Goal: Transaction & Acquisition: Purchase product/service

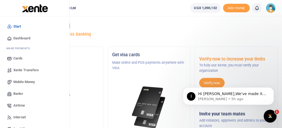
click at [19, 81] on span "Mobile Money" at bounding box center [23, 81] width 21 height 5
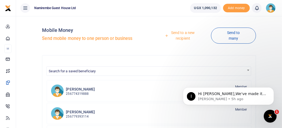
click at [183, 33] on link "Send to a new recipient" at bounding box center [181, 35] width 60 height 15
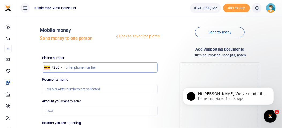
click at [77, 67] on input "text" at bounding box center [100, 67] width 116 height 10
type input "753033325"
type input "Francis Ssonko"
type input "753033325"
click at [56, 110] on input "Amount you want to send" at bounding box center [100, 111] width 116 height 10
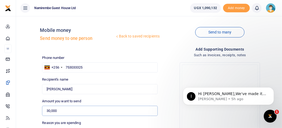
type input "30,000"
click at [280, 120] on div "Back to saved recipients Mobile money Send money to one person Send to many Pho…" at bounding box center [149, 128] width 266 height 225
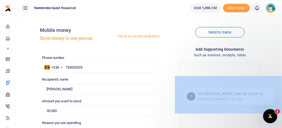
drag, startPoint x: 280, startPoint y: 120, endPoint x: 276, endPoint y: 120, distance: 3.8
click at [276, 120] on body "Start Dashboard M ake Payments Cards Xente Transfers Mobile Money Banks Airtime…" at bounding box center [141, 120] width 282 height 241
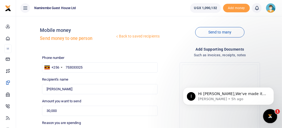
click at [276, 120] on body "Start Dashboard M ake Payments Cards Xente Transfers Mobile Money Banks Airtime…" at bounding box center [141, 120] width 282 height 241
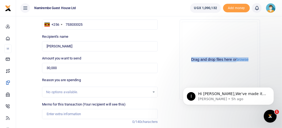
scroll to position [53, 0]
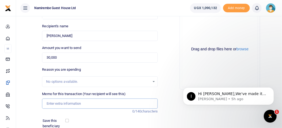
click at [77, 103] on input "Memo for this transaction (Your recipient will see this)" at bounding box center [100, 104] width 116 height 10
type input "f"
type input "maintainance and repairs"
click at [280, 118] on div "Back to saved recipients Mobile money Send money to one person Send to many Pho…" at bounding box center [149, 75] width 266 height 225
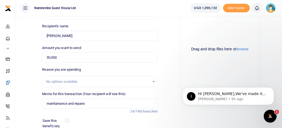
click at [280, 118] on div "Back to saved recipients Mobile money Send money to one person Send to many Pho…" at bounding box center [149, 75] width 266 height 225
drag, startPoint x: 280, startPoint y: 118, endPoint x: 279, endPoint y: 122, distance: 3.7
click at [279, 122] on div "Back to saved recipients Mobile money Send money to one person Send to many Pho…" at bounding box center [149, 75] width 266 height 225
click at [279, 122] on div "Add supporting Documents Such as invoices, receipts, notes Drop your files here…" at bounding box center [220, 81] width 120 height 177
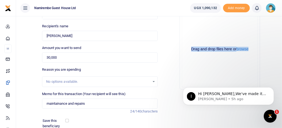
click at [279, 122] on div "Add supporting Documents Such as invoices, receipts, notes Drop your files here…" at bounding box center [220, 81] width 120 height 177
click at [180, 120] on div "Add supporting Documents Such as invoices, receipts, notes Drop your files here…" at bounding box center [220, 81] width 120 height 177
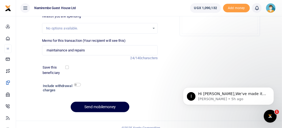
scroll to position [107, 0]
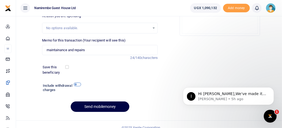
click at [78, 83] on input "checkbox" at bounding box center [77, 84] width 7 height 3
checkbox input "true"
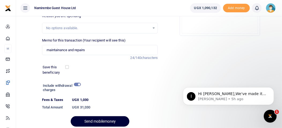
click at [96, 118] on button "Send mobilemoney" at bounding box center [100, 121] width 59 height 10
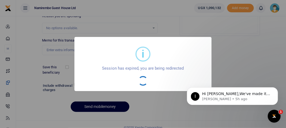
click at [215, 47] on div "i × Session has expired, you are being redirected OK No Cancel" at bounding box center [143, 64] width 286 height 128
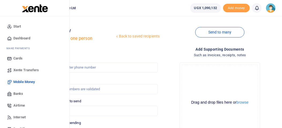
click at [18, 81] on span "Mobile Money" at bounding box center [23, 81] width 21 height 5
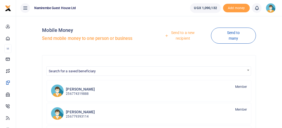
click at [177, 36] on link "Send to a new recipient" at bounding box center [181, 35] width 60 height 15
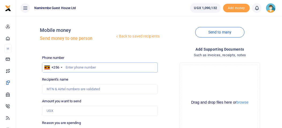
click at [83, 67] on input "text" at bounding box center [100, 67] width 116 height 10
type input "752415248"
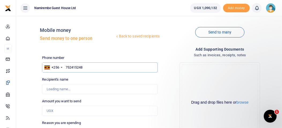
type input "Esther Namusoke"
type input "752415248"
click at [52, 111] on input "Amount you want to send" at bounding box center [100, 111] width 116 height 10
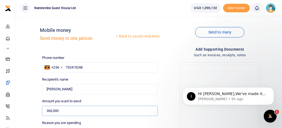
type input "360,000"
click at [176, 110] on html "I Hi Boris,We've made it easier to get support! Use this chat to connect with o…" at bounding box center [228, 94] width 107 height 37
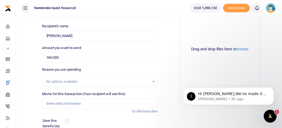
scroll to position [64, 0]
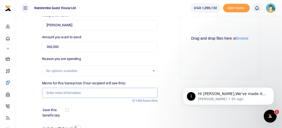
click at [75, 93] on input "Memo for this transaction (Your recipient will see this)" at bounding box center [100, 93] width 116 height 10
click at [64, 91] on input "food stuffs chicken" at bounding box center [100, 93] width 116 height 10
click at [82, 92] on input "food stuffs 10 chicken" at bounding box center [100, 93] width 116 height 10
type input "food stuffs 10 chicken 10kgs of goats meat"
click at [161, 102] on div "Add supporting Documents Such as invoices, receipts, notes Drop your files here…" at bounding box center [220, 70] width 120 height 177
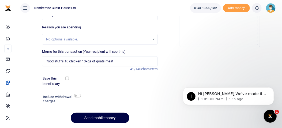
scroll to position [96, 0]
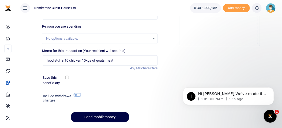
click at [77, 93] on input "checkbox" at bounding box center [77, 94] width 7 height 3
checkbox input "true"
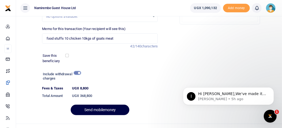
scroll to position [127, 0]
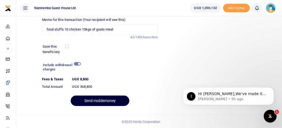
click at [89, 100] on button "Send mobilemoney" at bounding box center [100, 101] width 59 height 10
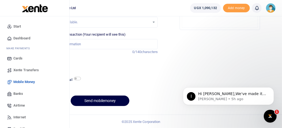
click at [21, 80] on span "Mobile Money" at bounding box center [23, 81] width 21 height 5
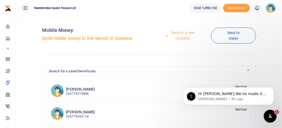
click at [184, 35] on link "Send to a new recipient" at bounding box center [181, 35] width 60 height 15
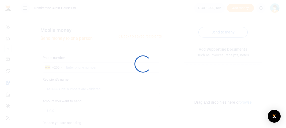
select select
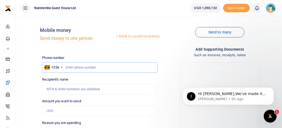
click at [83, 66] on input "text" at bounding box center [100, 67] width 116 height 10
type input "701932299"
type input "Ritah Nampoza"
type input "701932299"
click at [68, 109] on input "Amount you want to send" at bounding box center [100, 111] width 116 height 10
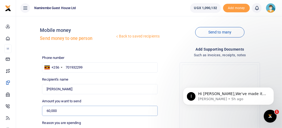
type input "60,000"
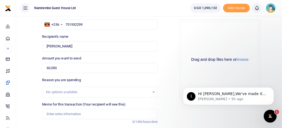
scroll to position [53, 0]
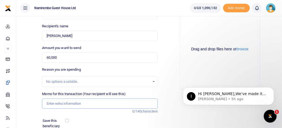
click at [81, 103] on input "Memo for this transaction (Your recipient will see this)" at bounding box center [100, 104] width 116 height 10
click at [164, 92] on div "Drop your files here Drag and drop files here or browse Powered by Uppy" at bounding box center [220, 49] width 116 height 89
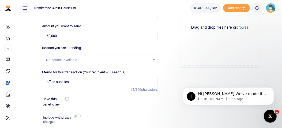
scroll to position [86, 0]
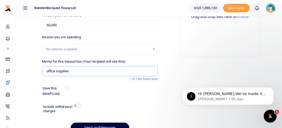
click at [82, 70] on input "office supplies" at bounding box center [100, 71] width 116 height 10
type input "office supplies payment vouchers receipt books grn"
drag, startPoint x: 143, startPoint y: 91, endPoint x: 78, endPoint y: 103, distance: 66.2
click at [78, 103] on div "Phone number +256 Uganda +256 701932299 Phone is required. Recipient's name Fou…" at bounding box center [100, 53] width 120 height 168
click at [78, 104] on input "checkbox" at bounding box center [77, 105] width 7 height 3
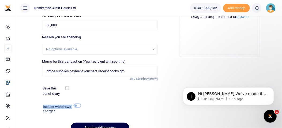
checkbox input "true"
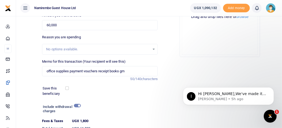
click at [172, 89] on div "Add supporting Documents Such as invoices, receipts, notes Drop your files here…" at bounding box center [220, 57] width 120 height 192
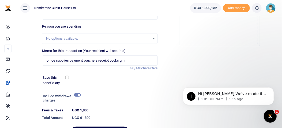
scroll to position [107, 0]
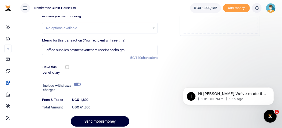
click at [107, 120] on button "Send mobilemoney" at bounding box center [100, 121] width 59 height 10
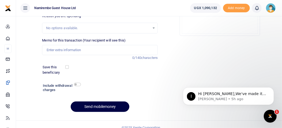
click at [142, 95] on div "Include withdrawal charges Fees & Taxes UGX0 Total Amount UGX0" at bounding box center [100, 89] width 120 height 15
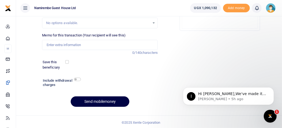
scroll to position [113, 0]
